Goal: Information Seeking & Learning: Learn about a topic

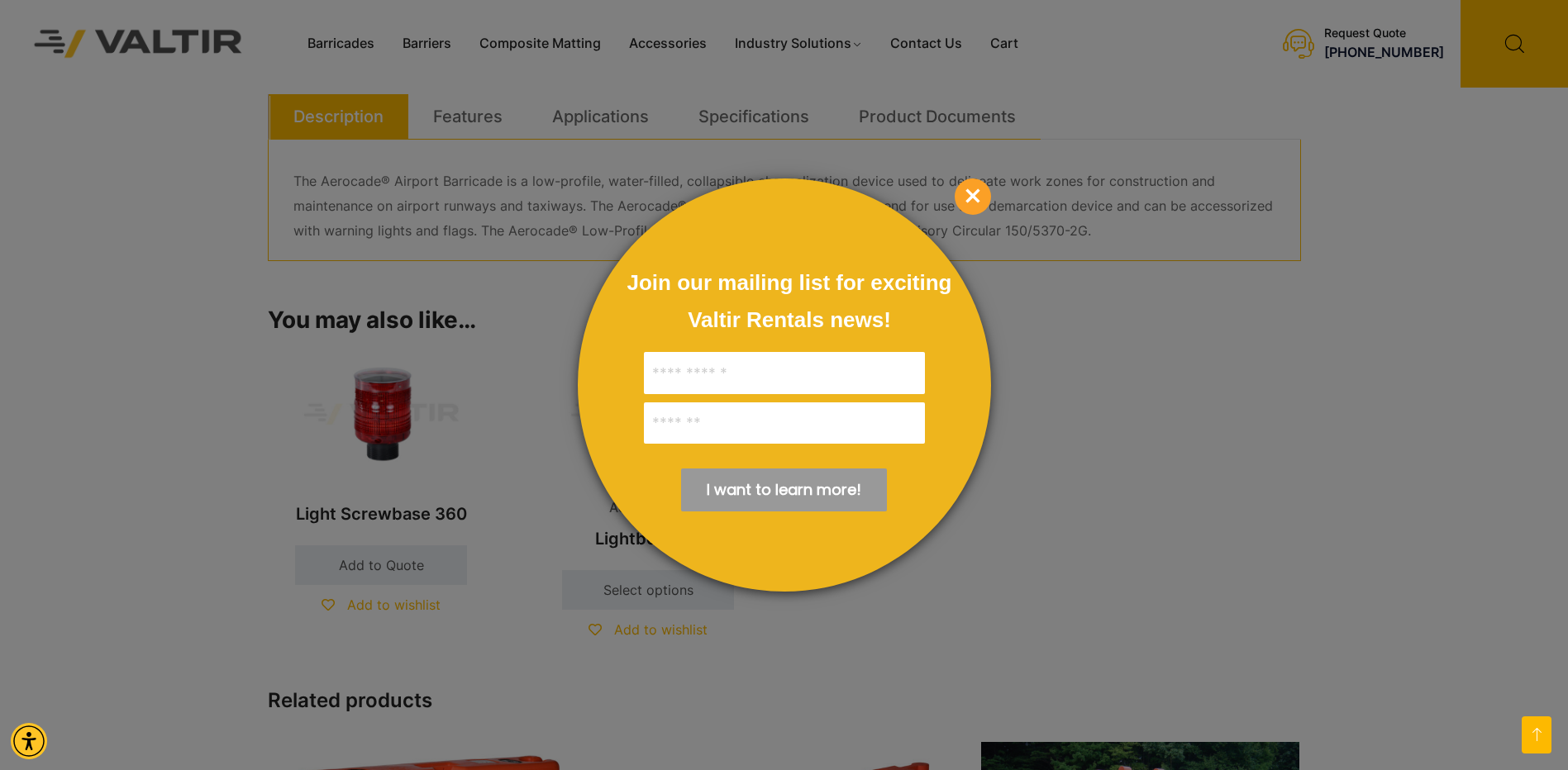
scroll to position [992, 0]
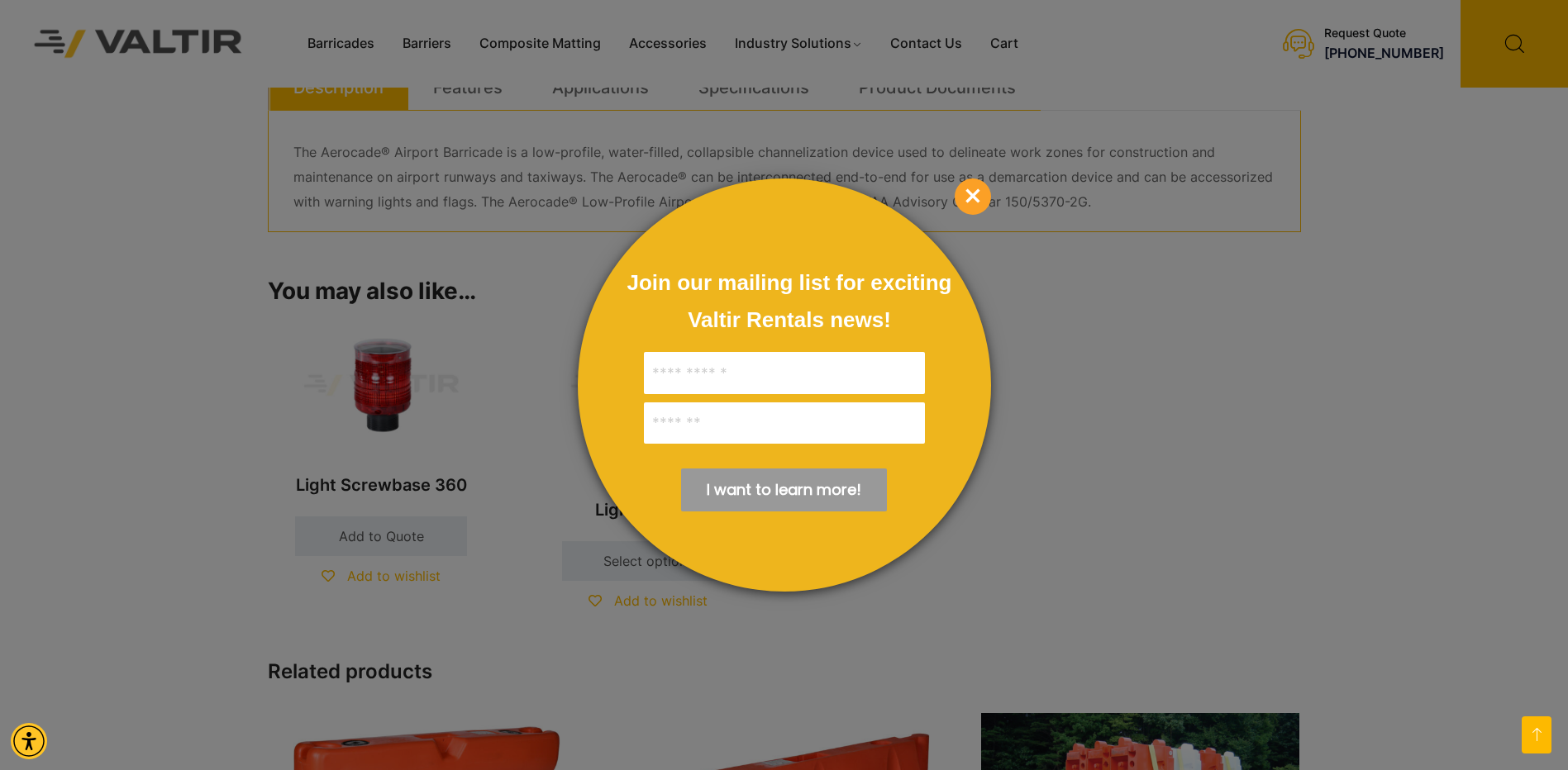
click at [966, 195] on span "×" at bounding box center [972, 196] width 36 height 36
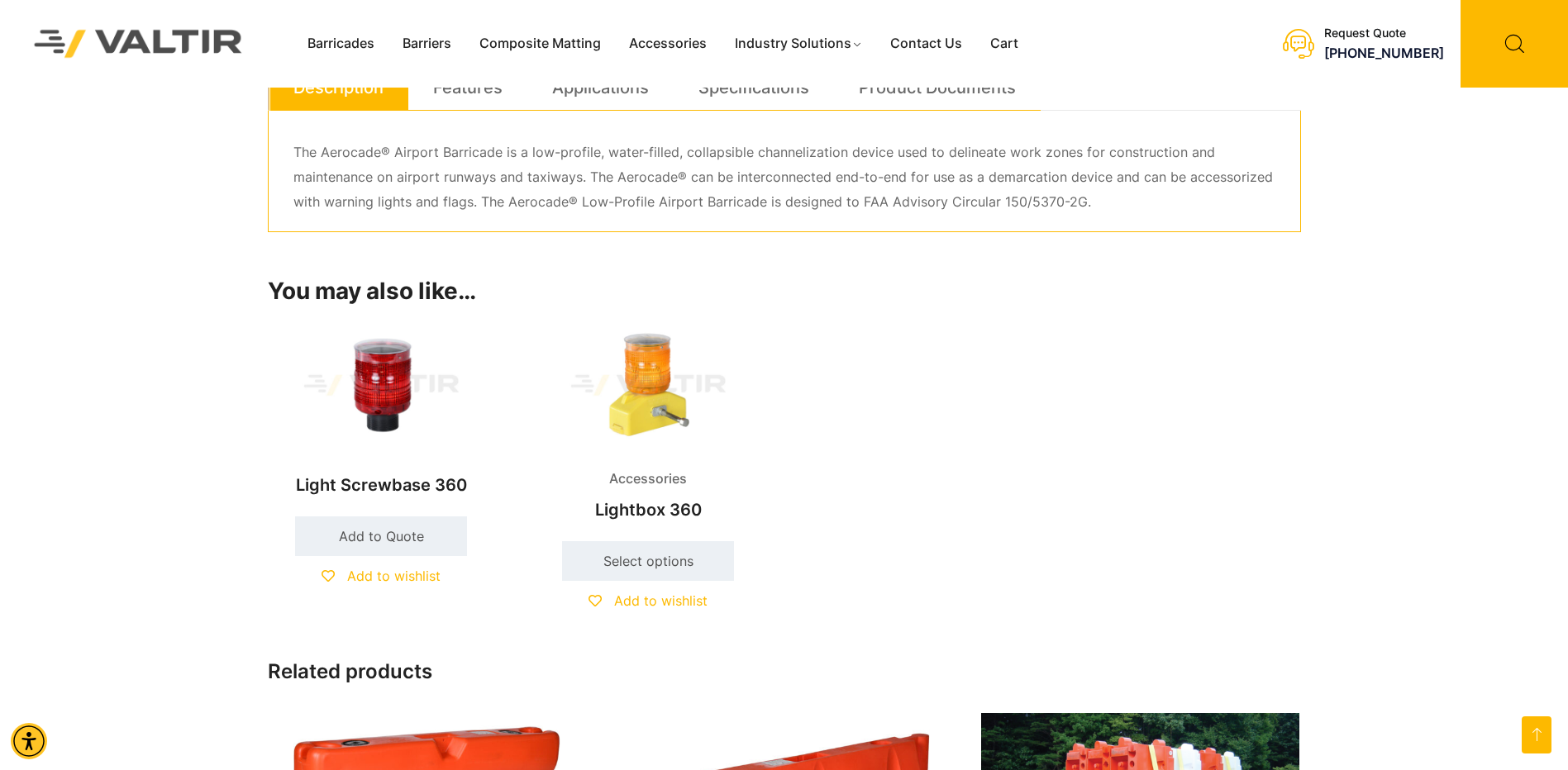
click at [653, 356] on img at bounding box center [649, 385] width 228 height 136
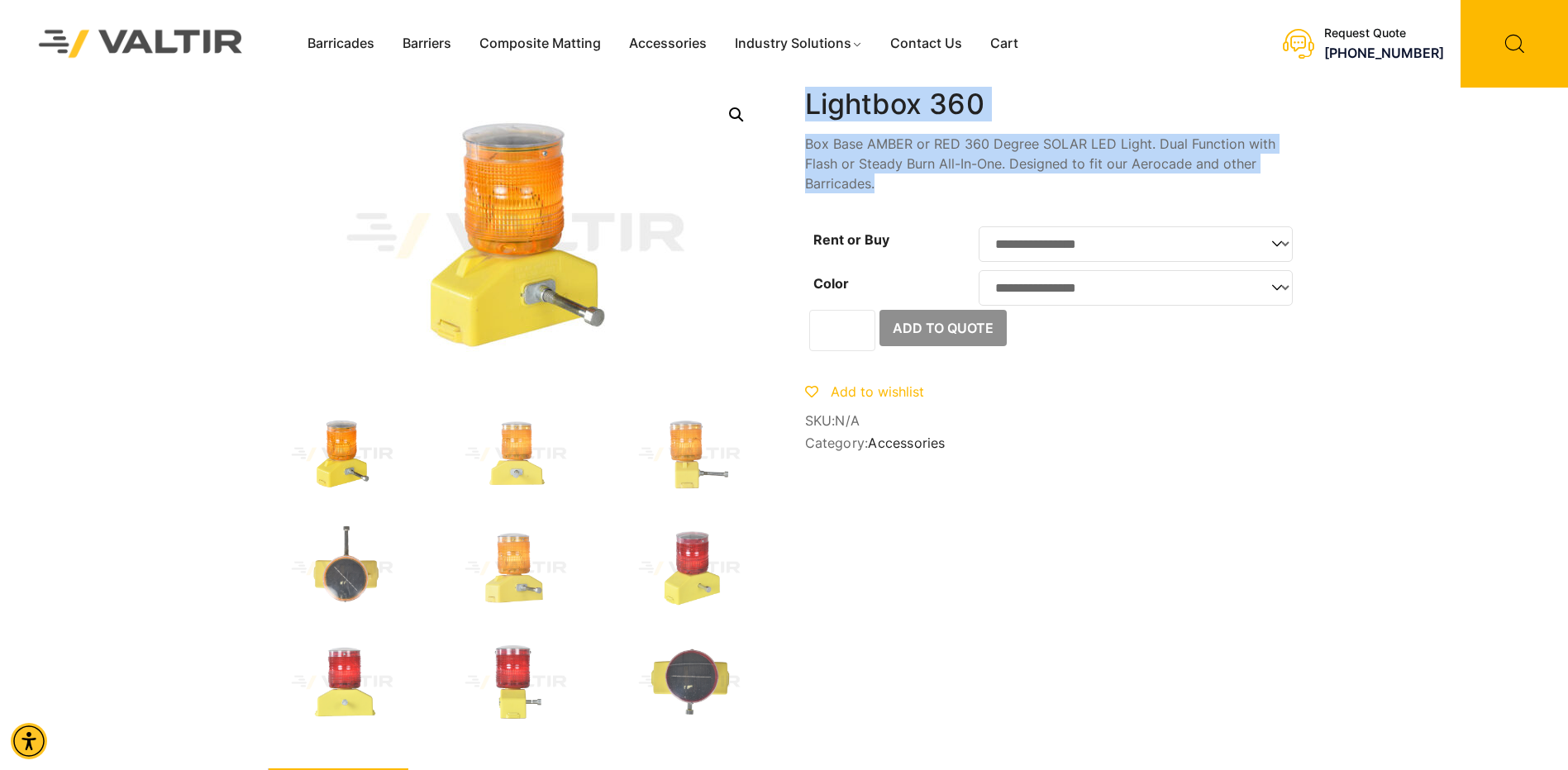
drag, startPoint x: 891, startPoint y: 186, endPoint x: 812, endPoint y: 107, distance: 111.7
click at [812, 107] on div "**********" at bounding box center [1053, 273] width 496 height 371
drag, startPoint x: 812, startPoint y: 107, endPoint x: 876, endPoint y: 147, distance: 75.5
copy div "Lightbox 360 $ 10.00 – $ 64.00 Box Base AMBER or RED 360 Degree SOLAR LED Light…"
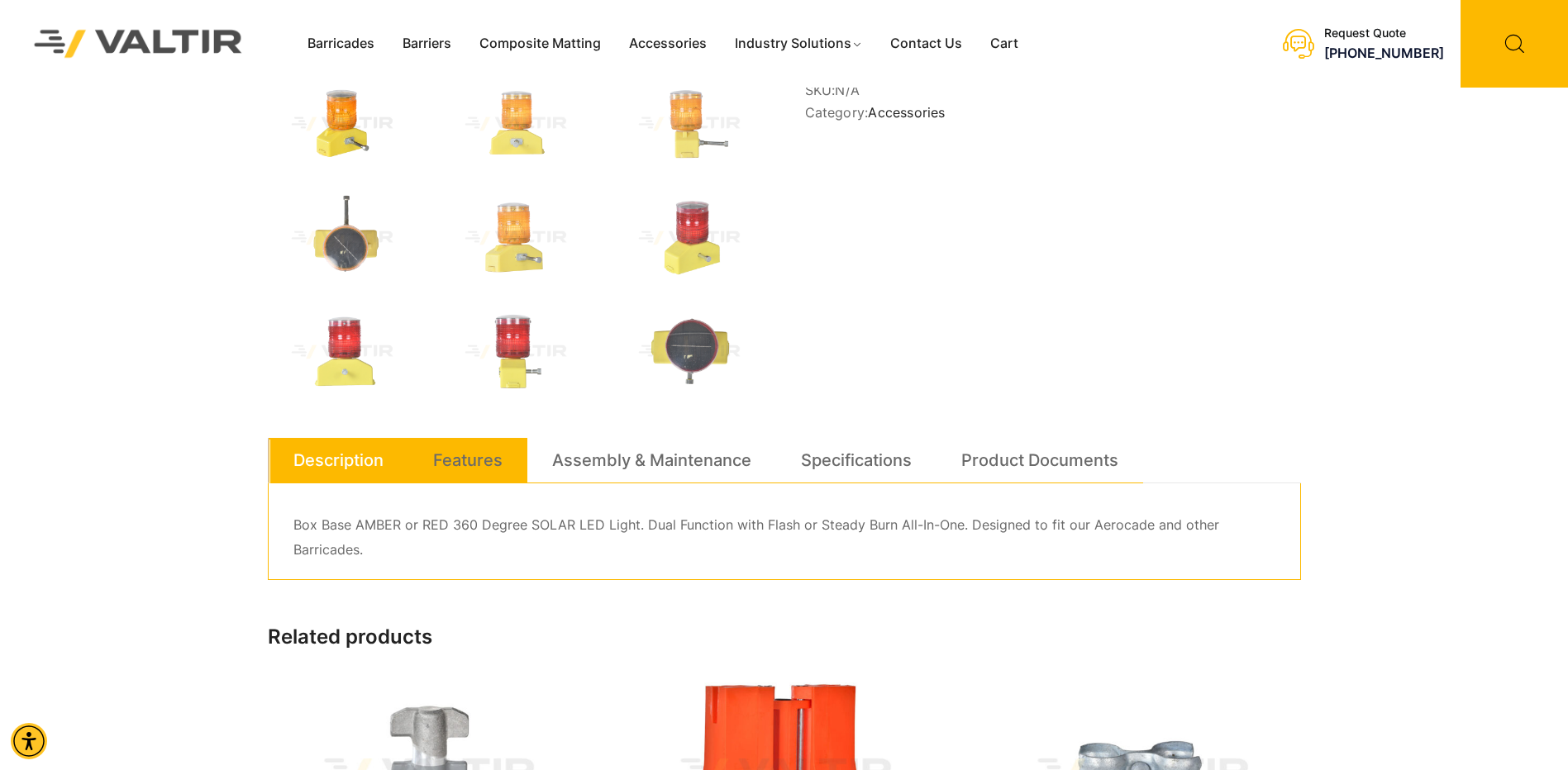
click at [471, 456] on link "Features" at bounding box center [468, 460] width 69 height 45
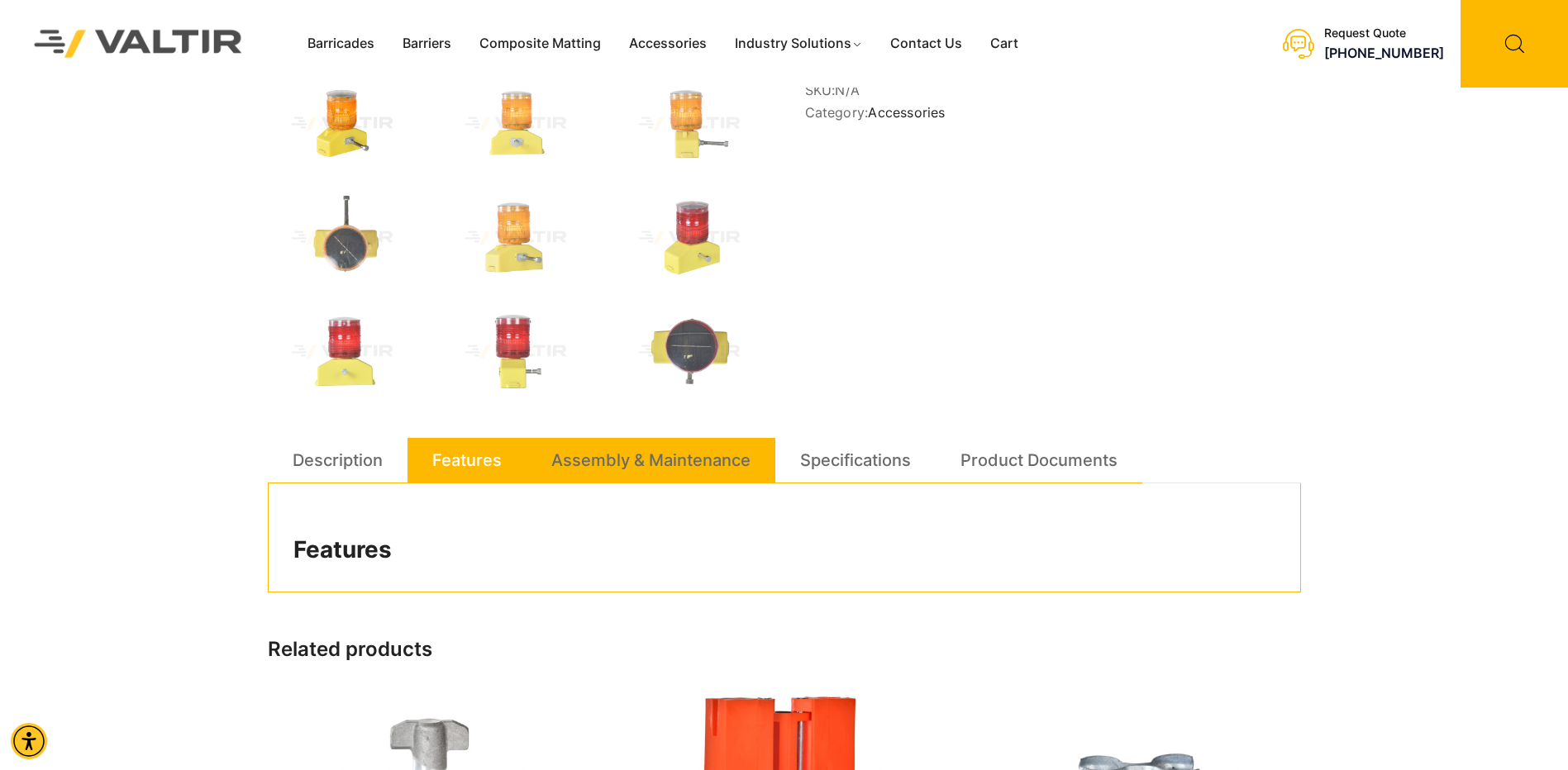
click at [627, 466] on link "Assembly & Maintenance" at bounding box center [650, 460] width 199 height 45
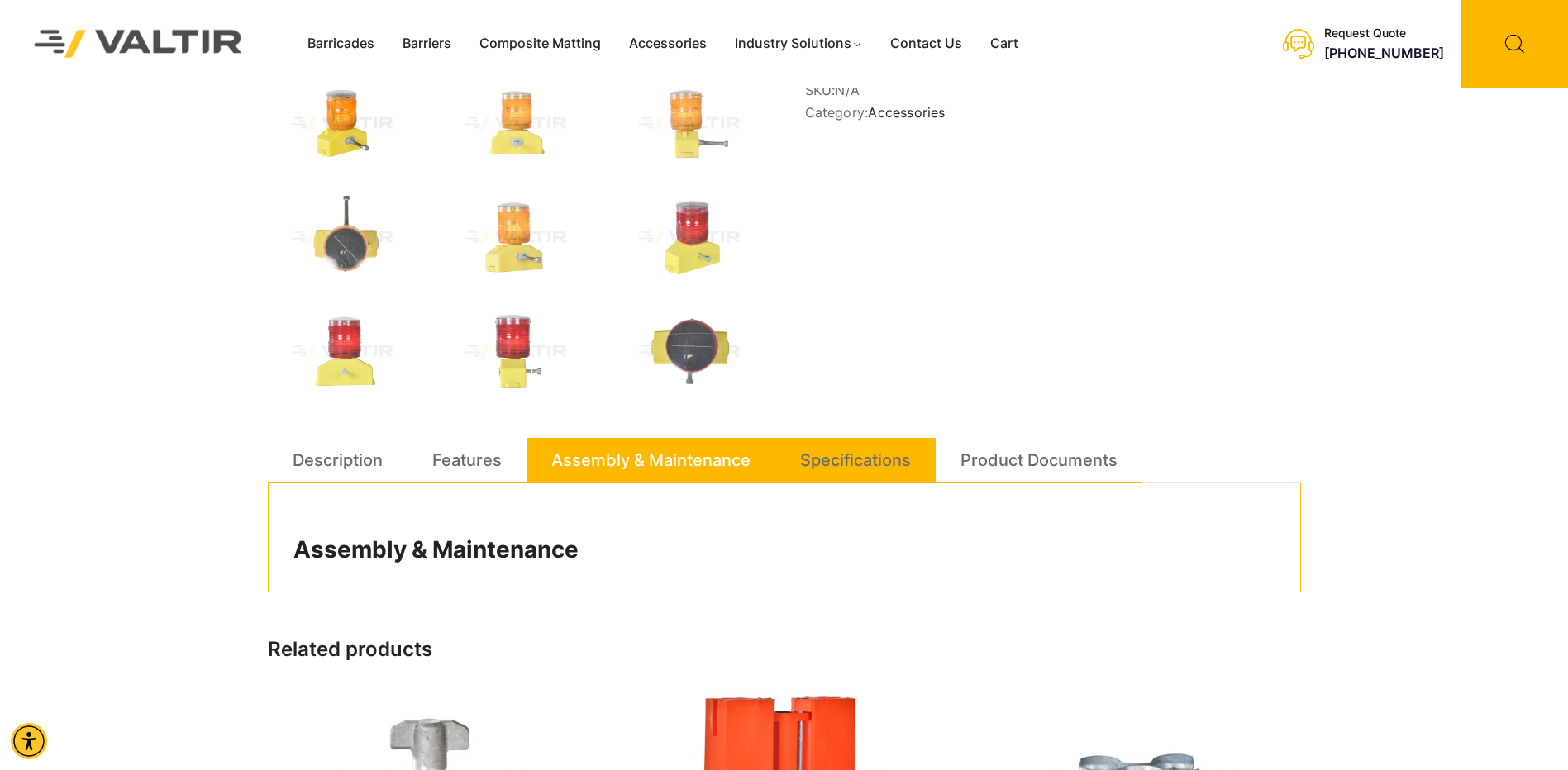
click at [827, 468] on link "Specifications" at bounding box center [855, 460] width 111 height 45
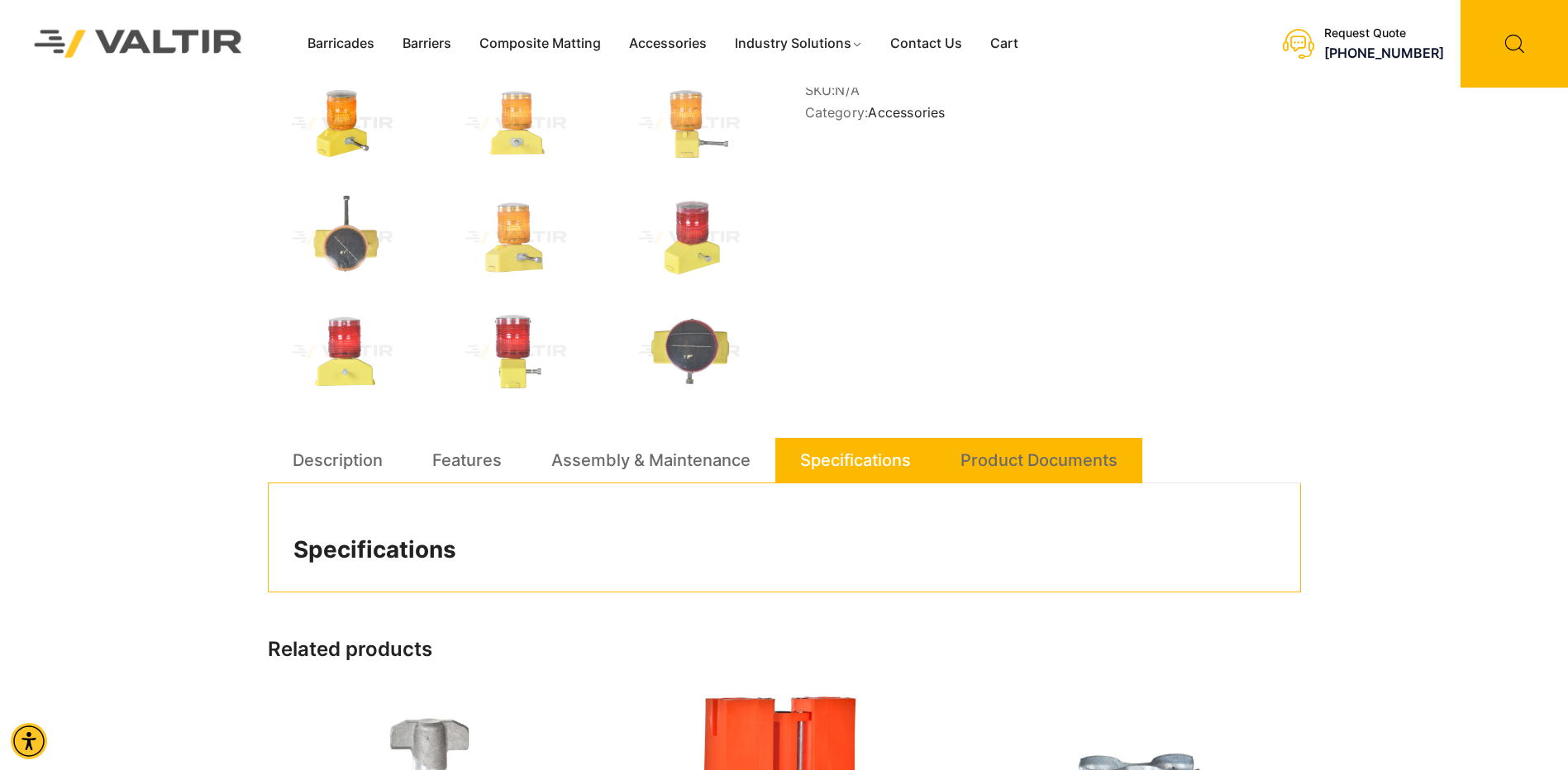
click at [967, 460] on link "Product Documents" at bounding box center [1039, 460] width 157 height 45
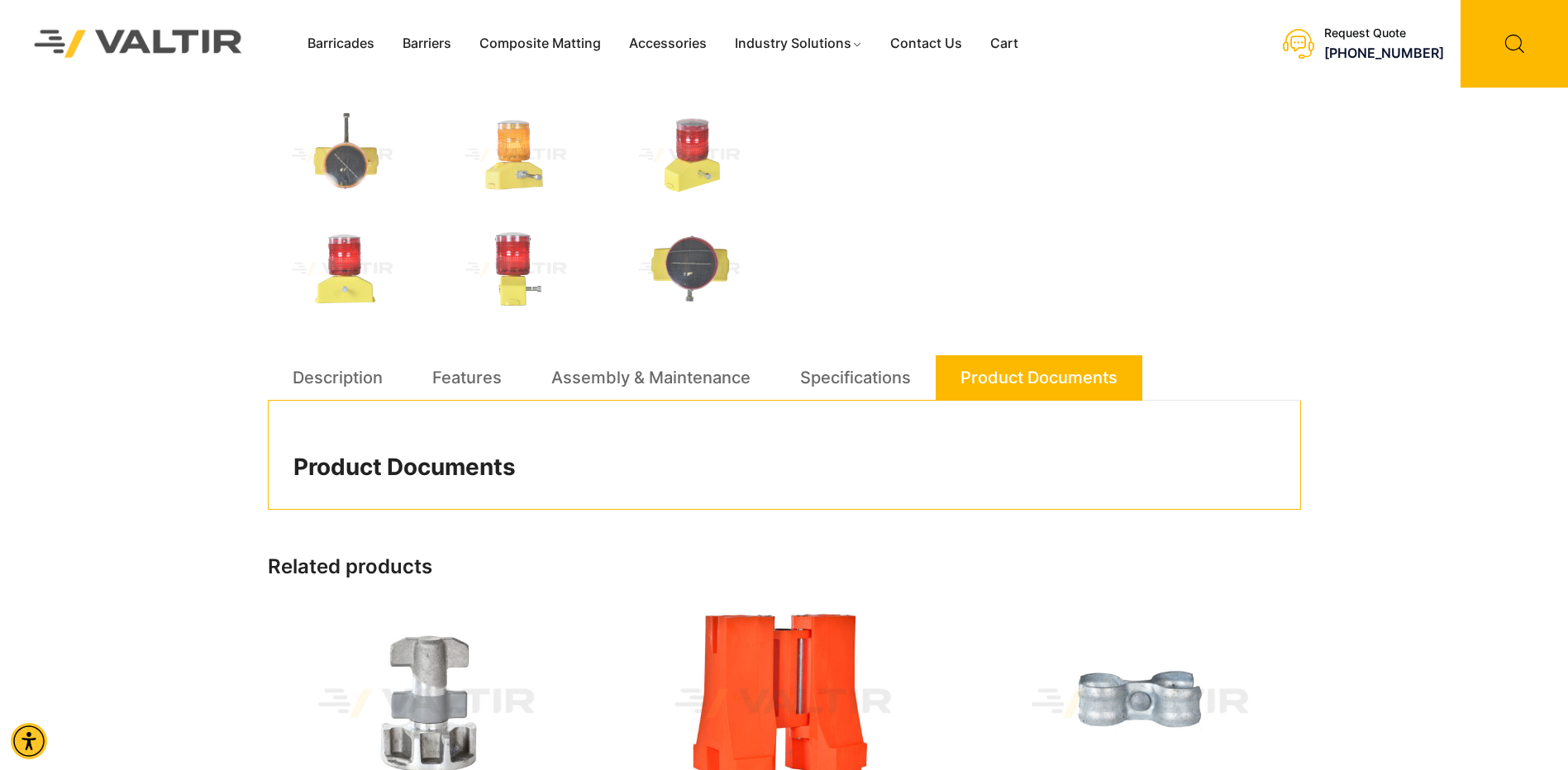
scroll to position [83, 0]
